Goal: Communication & Community: Share content

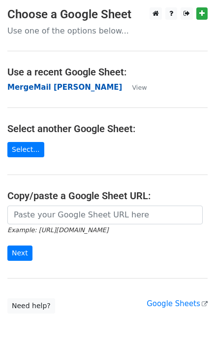
click at [94, 88] on strong "MergeMail [PERSON_NAME]" at bounding box center [64, 87] width 115 height 9
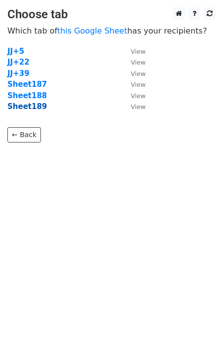
click at [25, 109] on strong "Sheet189" at bounding box center [26, 106] width 39 height 9
click at [31, 107] on strong "Sheet189" at bounding box center [26, 106] width 39 height 9
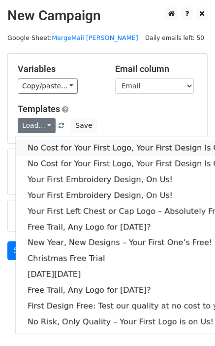
click at [60, 148] on link "No Cost for Your First Logo, Your First Design Is On Us!" at bounding box center [134, 148] width 237 height 16
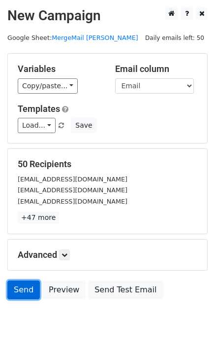
click at [22, 291] on link "Send" at bounding box center [23, 290] width 33 height 19
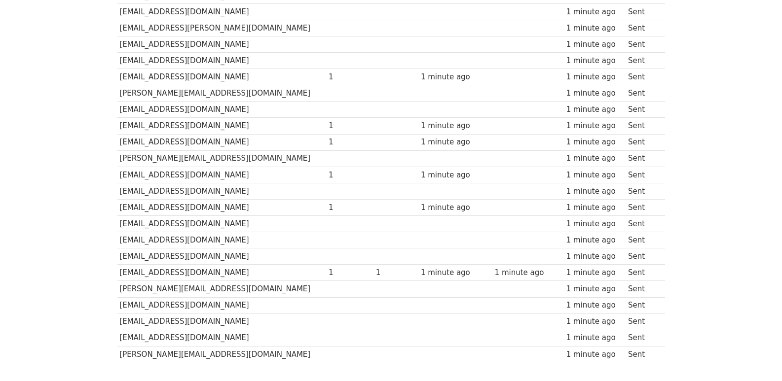
scroll to position [686, 0]
